Goal: Use online tool/utility: Utilize a website feature to perform a specific function

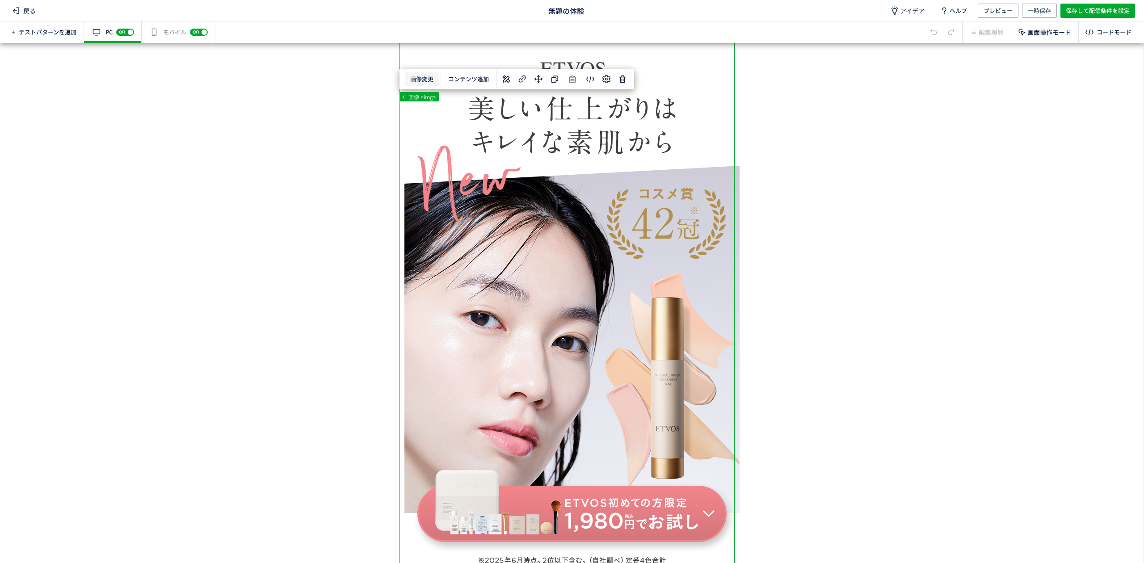
click at [422, 77] on body "戻る 無題の体験 アイデア ヘルプ プレビュー 一時保存 保存して配信条件を設定 テストパターンを追加 有効な編集箇所が確認されません PC off on ス…" at bounding box center [572, 281] width 1144 height 563
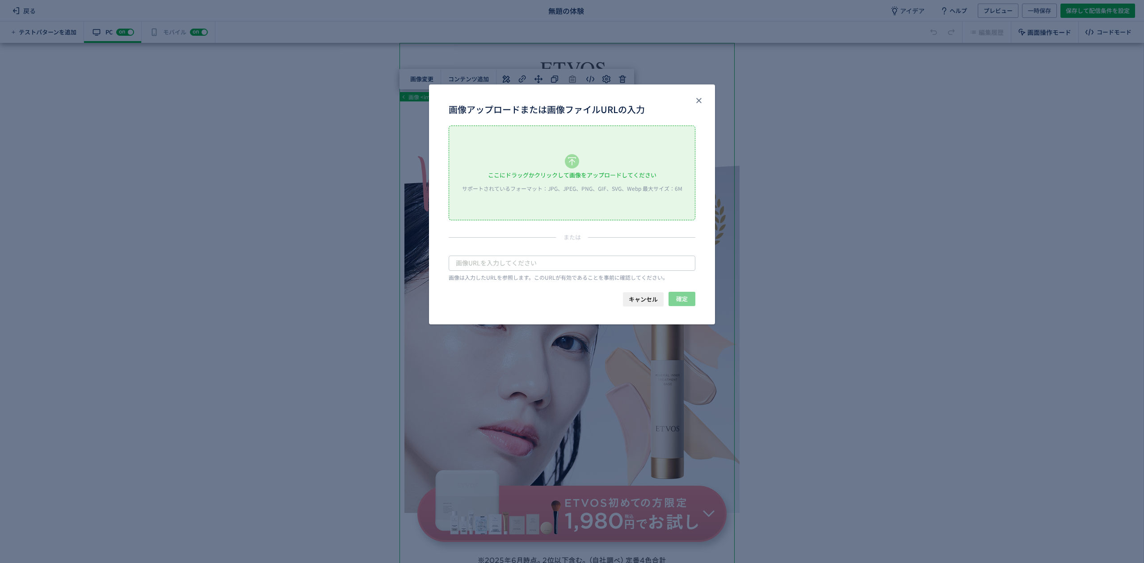
click at [519, 164] on div "ここにドラッグかクリックして画像をアップロードしてください サポートされているフォーマット：JPG、JPEG、PNG、GIF、SVG、Webp 最大サイズ：6M" at bounding box center [572, 173] width 246 height 94
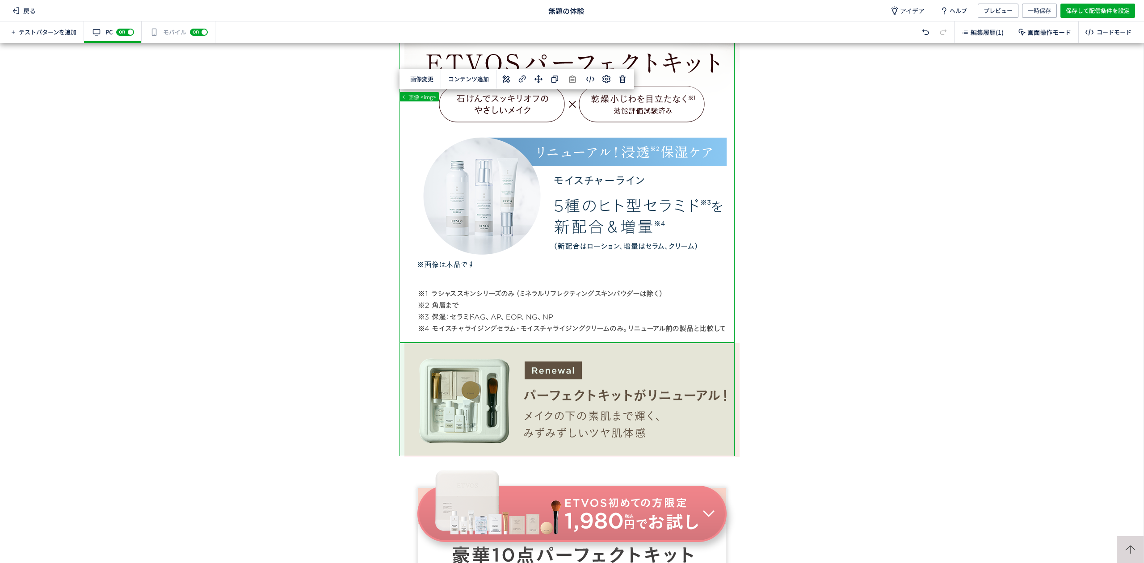
scroll to position [358, 0]
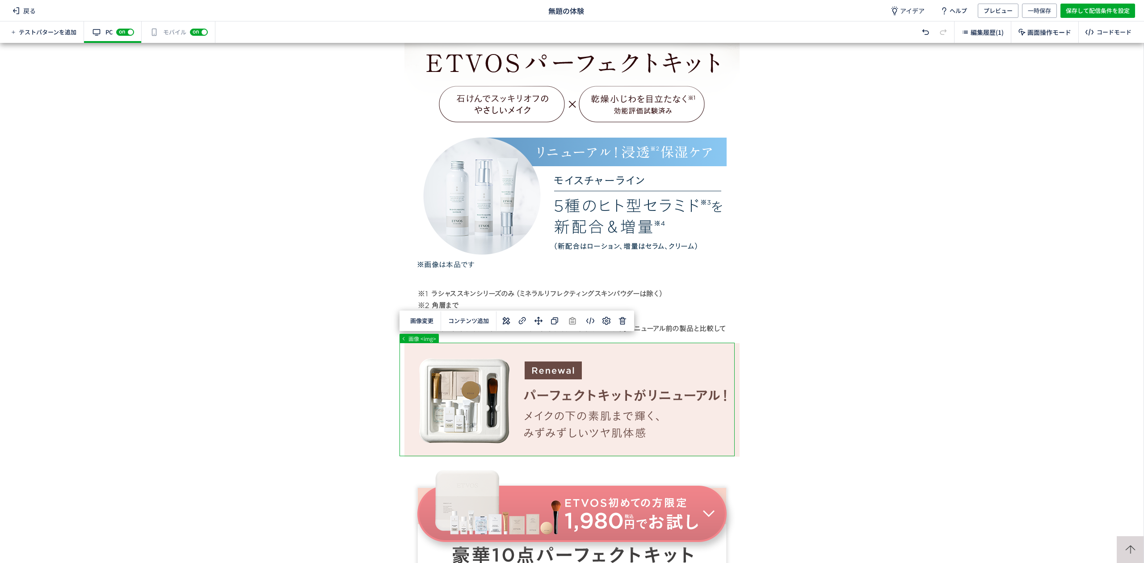
click at [621, 324] on div "... div div#wrap div#content section#js-bnrStart 段落 <p> 選択した要素の前 選択した要素の後 選択した領…" at bounding box center [572, 303] width 1144 height 520
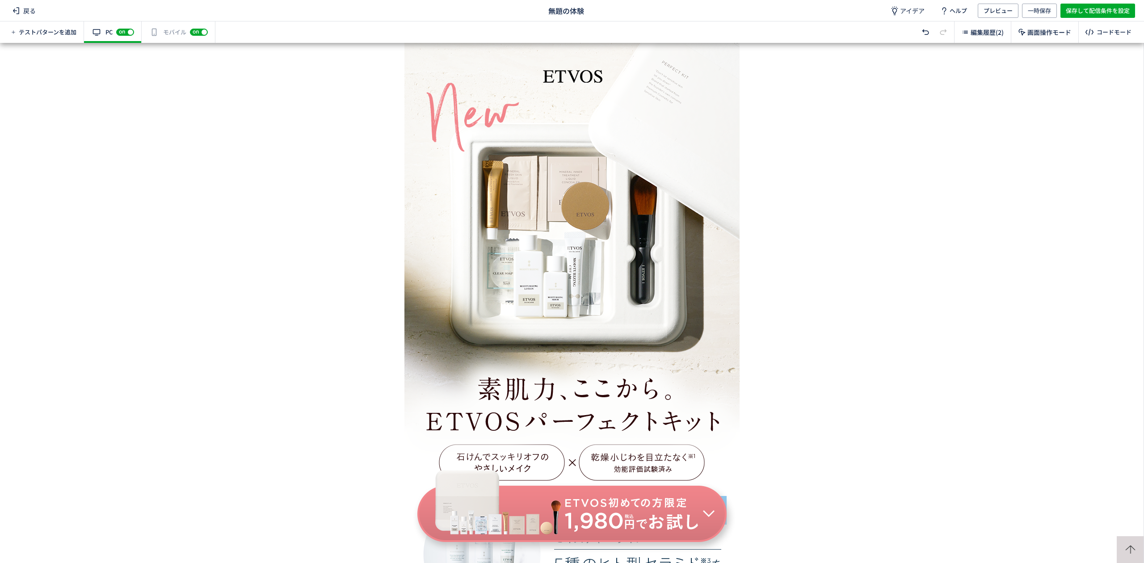
scroll to position [0, 0]
click at [168, 40] on div "有効な編集箇所が確認されません モバイル off on" at bounding box center [179, 31] width 74 height 21
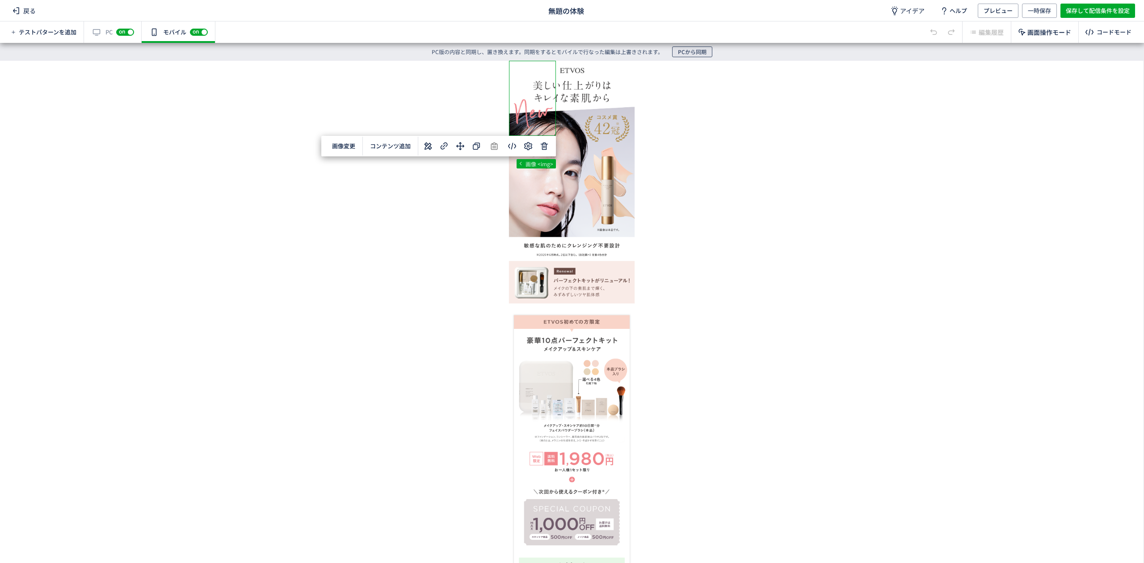
click at [703, 52] on span "PCから同期" at bounding box center [692, 51] width 29 height 11
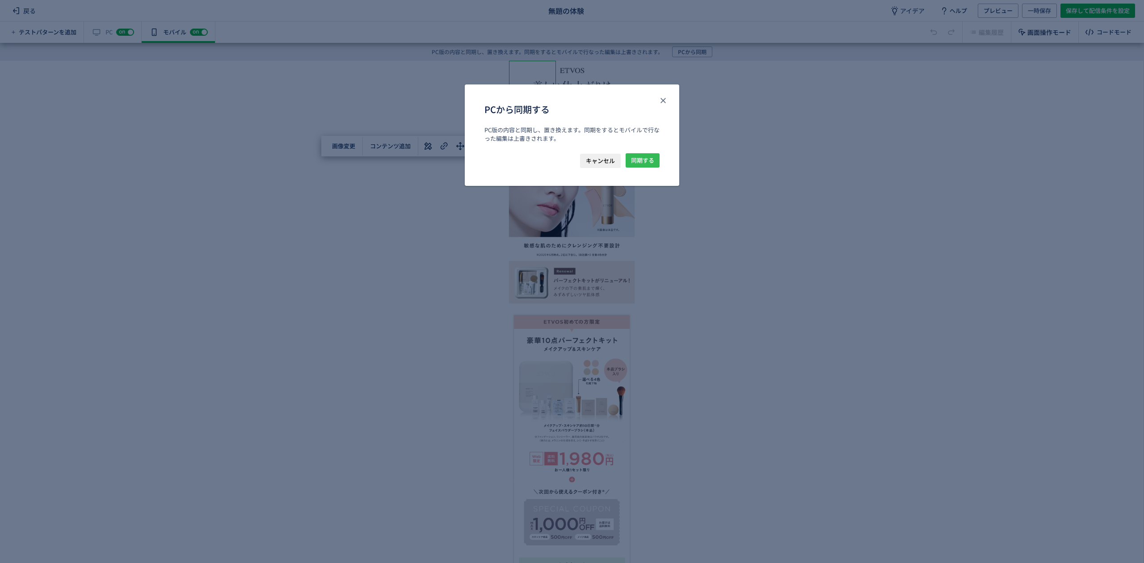
click at [649, 160] on span "同期する" at bounding box center [642, 160] width 23 height 14
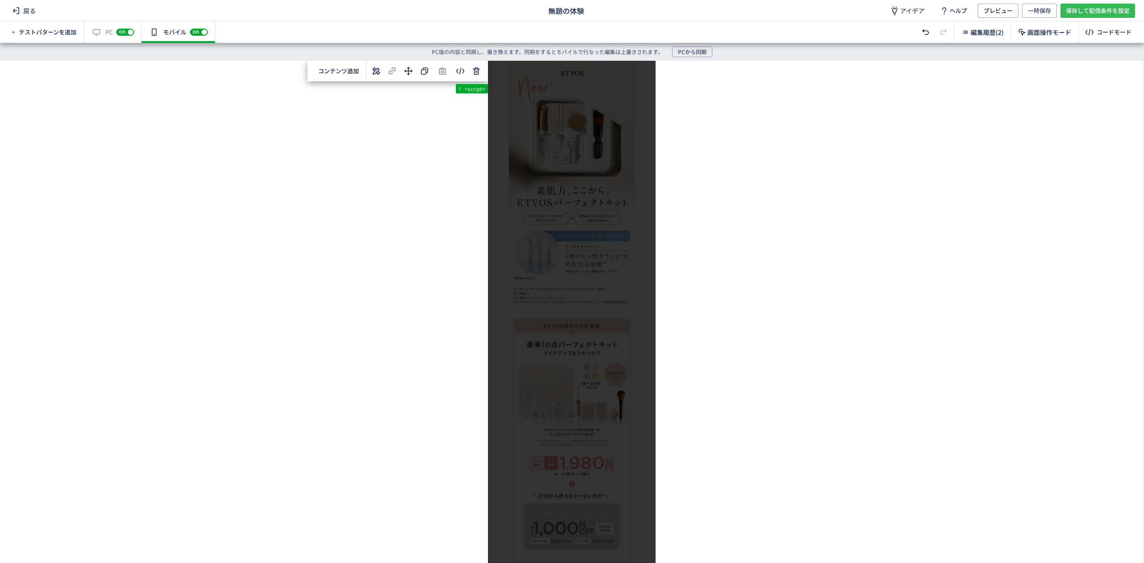
click at [1079, 11] on span "保存して配信条件を設定" at bounding box center [1098, 11] width 64 height 14
